Goal: Task Accomplishment & Management: Manage account settings

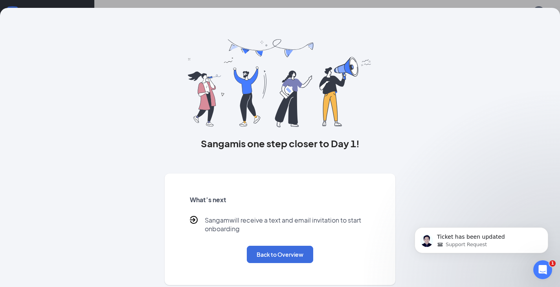
click at [560, 287] on html "Home Messages Scheduling Reporting Hiring Applicants Sourcing Tools Job Posting…" at bounding box center [280, 143] width 560 height 287
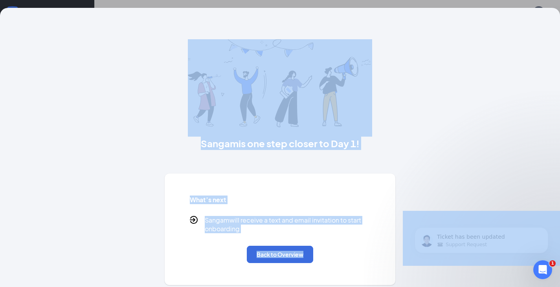
click at [0, 105] on div "Sangam is one step closer to Day 1! What’s next Sangam will receive a text and …" at bounding box center [280, 148] width 560 height 280
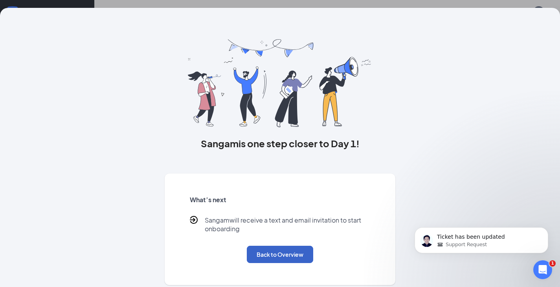
click at [283, 260] on button "Back to Overview" at bounding box center [280, 254] width 66 height 17
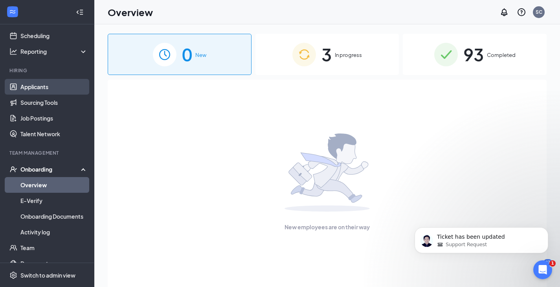
click at [50, 88] on link "Applicants" at bounding box center [53, 87] width 67 height 16
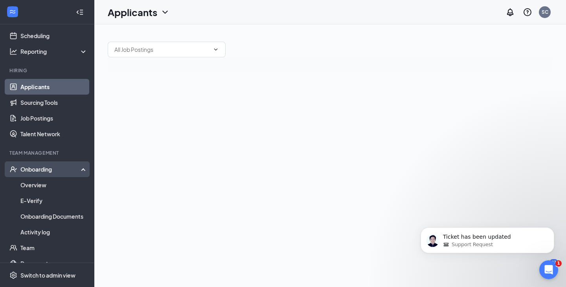
click at [46, 165] on div "Onboarding" at bounding box center [47, 170] width 94 height 16
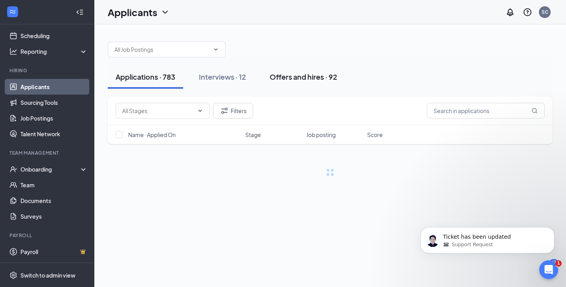
click at [291, 72] on div "Offers and hires · 92" at bounding box center [304, 77] width 68 height 10
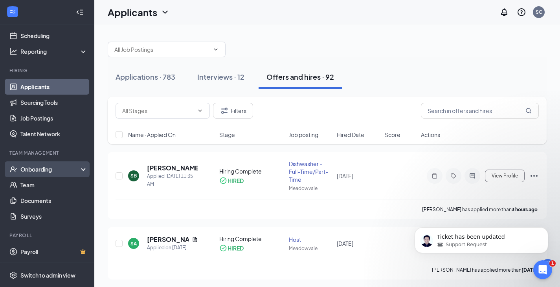
click at [45, 166] on div "Onboarding" at bounding box center [50, 170] width 61 height 8
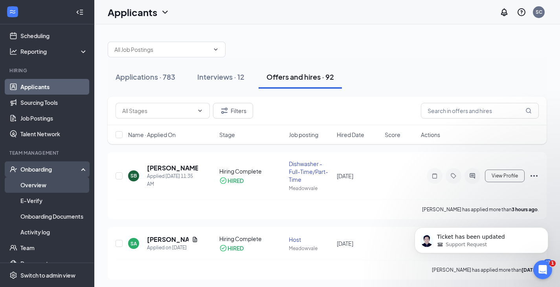
click at [35, 188] on link "Overview" at bounding box center [53, 185] width 67 height 16
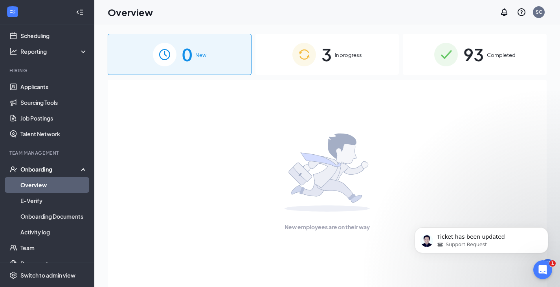
click at [317, 72] on div "3 In progress" at bounding box center [328, 54] width 144 height 41
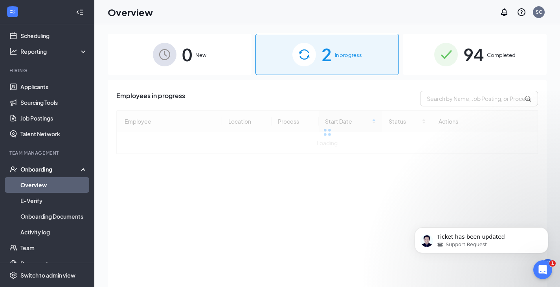
click at [490, 61] on div "94 Completed" at bounding box center [475, 54] width 144 height 41
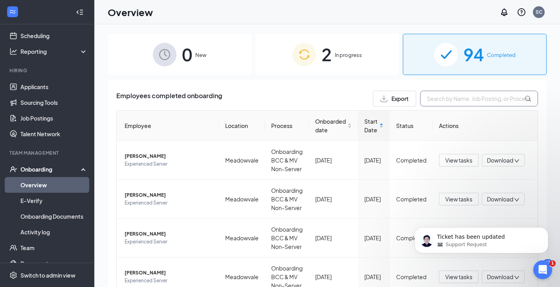
click at [444, 94] on input "text" at bounding box center [479, 99] width 118 height 16
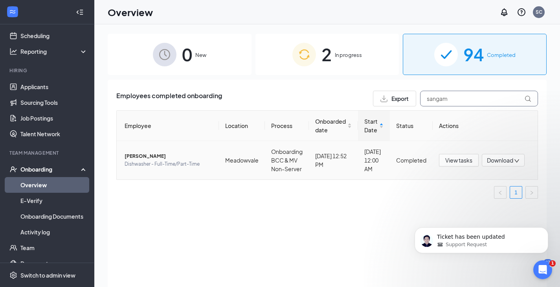
type input "sangam"
click at [506, 164] on span "Download" at bounding box center [500, 160] width 26 height 8
click at [480, 197] on div "Download files" at bounding box center [478, 197] width 85 height 9
